Goal: Task Accomplishment & Management: Complete application form

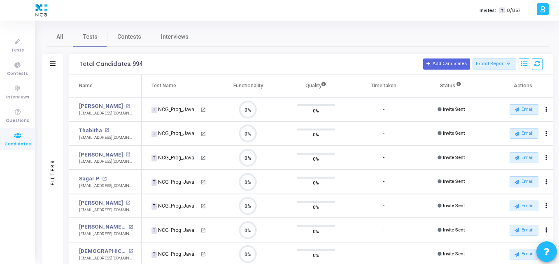
click at [250, 35] on div "All Tests Contests Interviews" at bounding box center [298, 37] width 502 height 20
click at [17, 134] on icon at bounding box center [17, 135] width 17 height 10
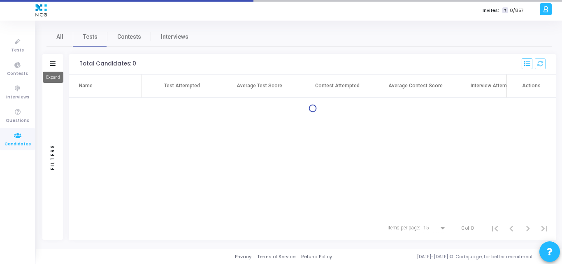
click at [51, 65] on icon at bounding box center [52, 63] width 5 height 5
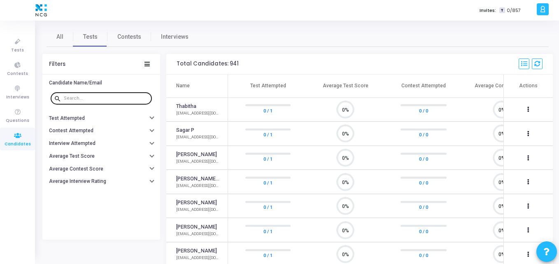
scroll to position [17, 21]
click at [77, 102] on div at bounding box center [106, 97] width 85 height 13
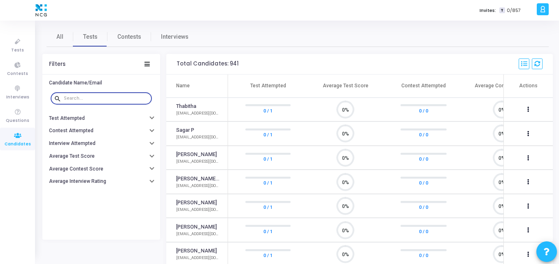
click at [91, 99] on input "text" at bounding box center [106, 98] width 85 height 5
paste input "[MEDICAL_DATA][EMAIL_ADDRESS][DOMAIN_NAME]"
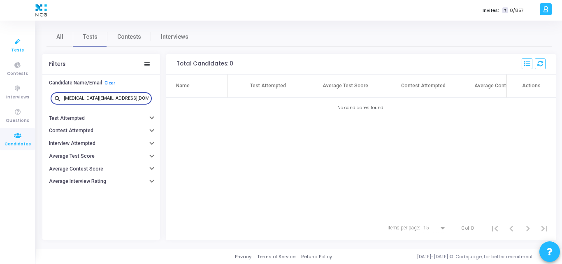
type input "[MEDICAL_DATA][EMAIL_ADDRESS][DOMAIN_NAME]"
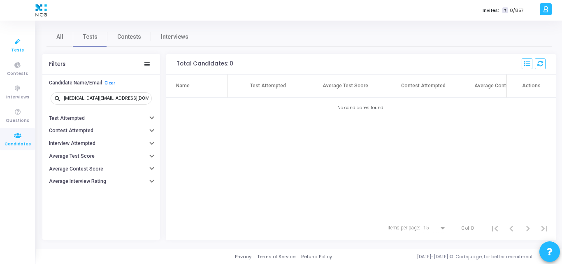
click at [16, 44] on icon at bounding box center [17, 42] width 17 height 10
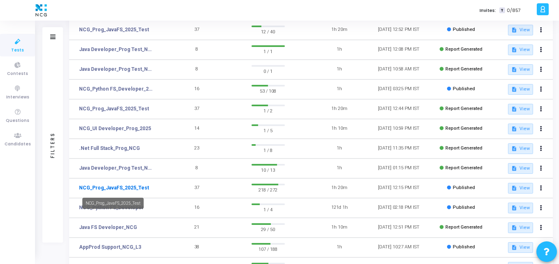
click at [121, 189] on link "NCG_Prog_JavaFS_2025_Test" at bounding box center [114, 187] width 70 height 7
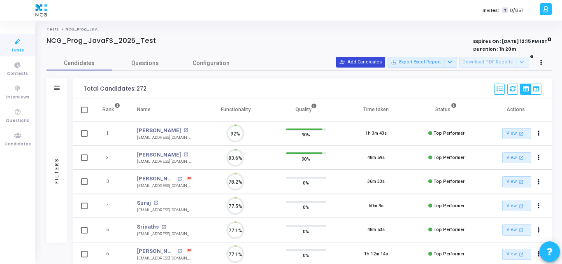
click at [377, 58] on button "person_add_alt Add Candidates" at bounding box center [360, 62] width 49 height 11
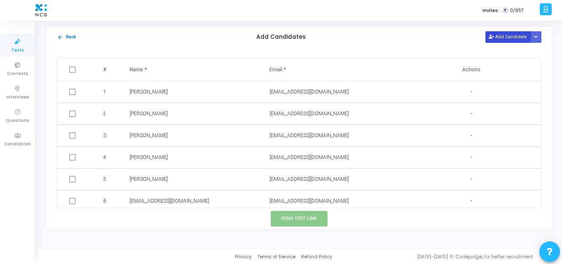
click at [513, 40] on button "Add Candidate" at bounding box center [508, 36] width 45 height 11
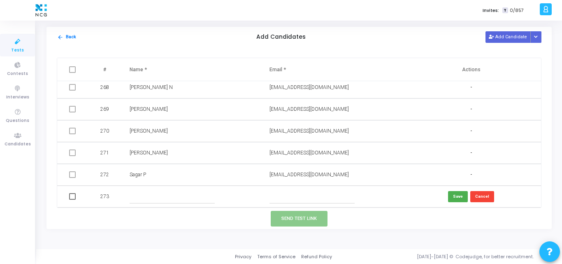
click at [287, 197] on input "text" at bounding box center [312, 197] width 85 height 14
paste input "[MEDICAL_DATA][EMAIL_ADDRESS][DOMAIN_NAME]"
type input "[MEDICAL_DATA][EMAIL_ADDRESS][DOMAIN_NAME]"
click at [163, 198] on input "text" at bounding box center [172, 197] width 85 height 14
paste input "[MEDICAL_DATA][PERSON_NAME]"
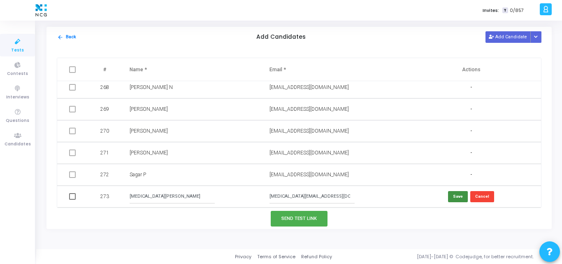
type input "[MEDICAL_DATA][PERSON_NAME]"
click at [458, 193] on button "Save" at bounding box center [458, 196] width 20 height 11
click at [68, 196] on td at bounding box center [73, 197] width 32 height 22
click at [73, 198] on span at bounding box center [72, 196] width 7 height 7
click at [72, 200] on input "checkbox" at bounding box center [72, 200] width 0 height 0
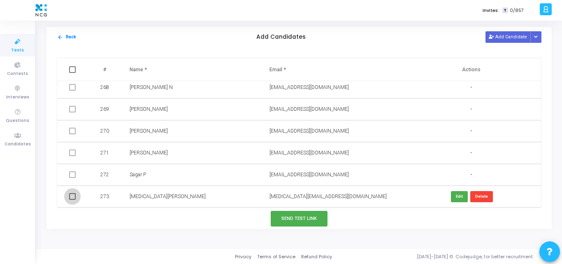
checkbox input "true"
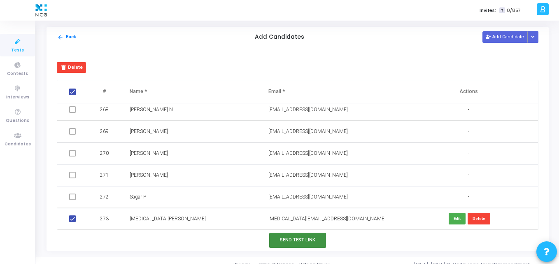
click at [284, 235] on button "Send Test Link" at bounding box center [297, 240] width 57 height 15
